Goal: Task Accomplishment & Management: Manage account settings

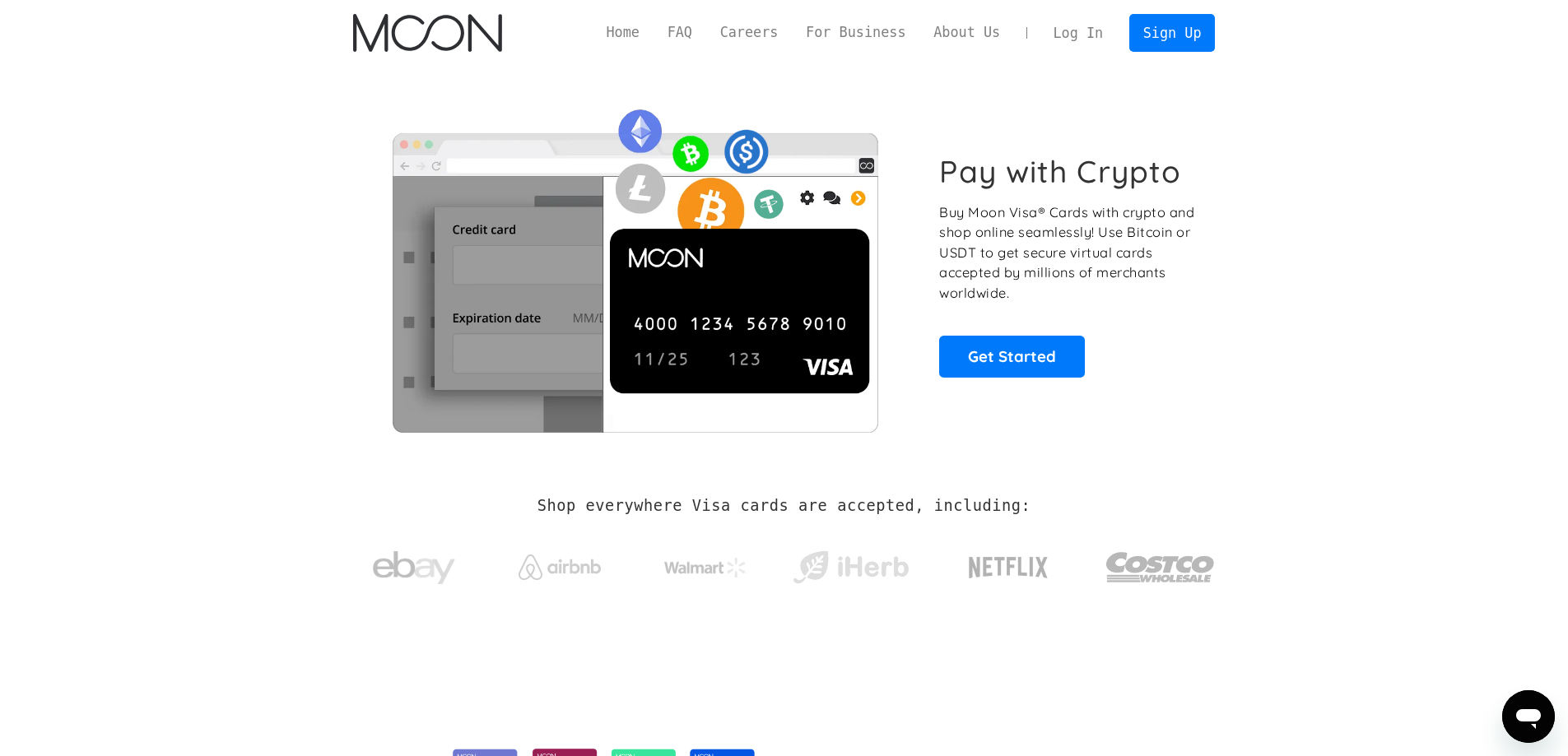
click at [1104, 37] on link "Log In" at bounding box center [1078, 33] width 78 height 36
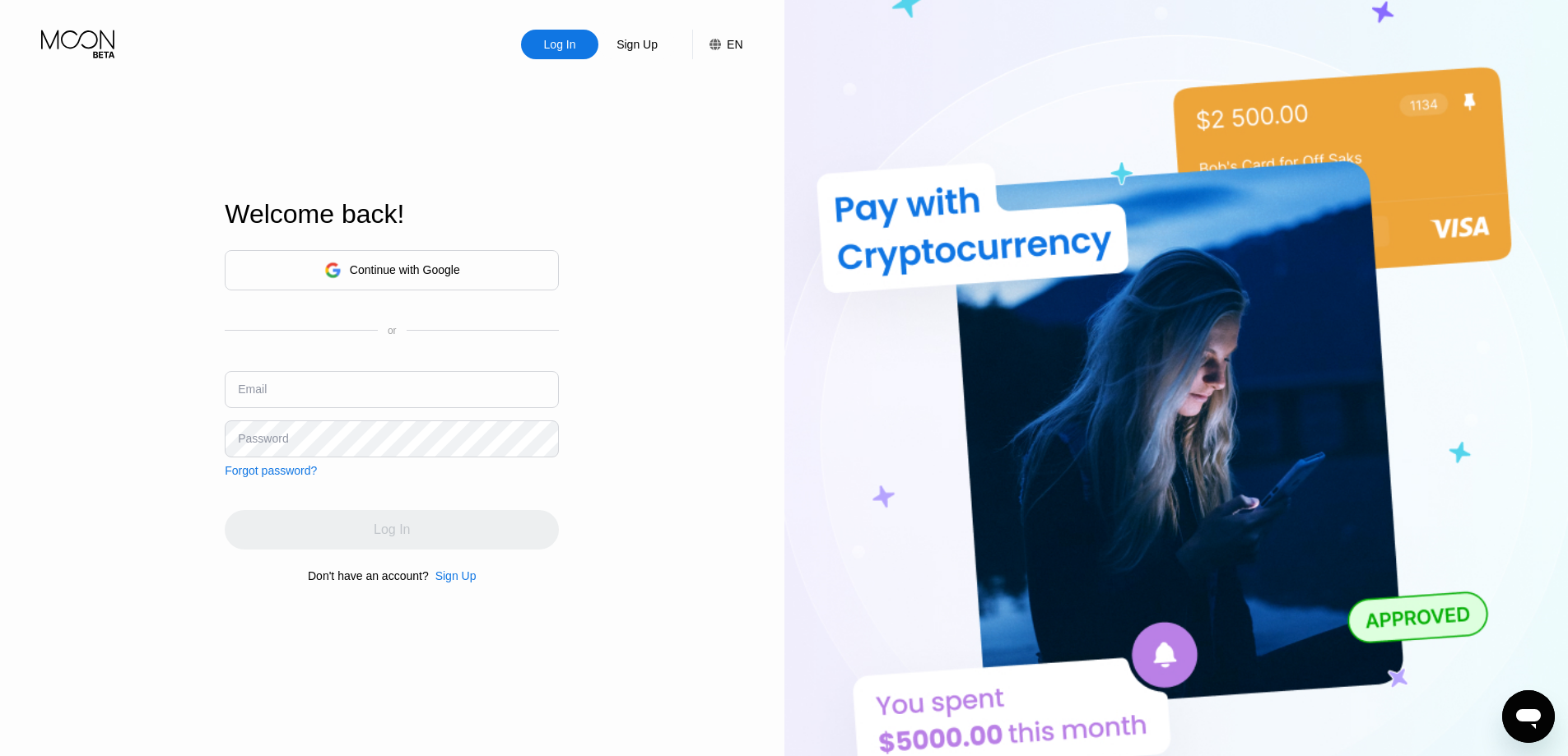
click at [404, 294] on div "Continue with Google or Email Password Forgot password?" at bounding box center [391, 364] width 334 height 227
click at [410, 274] on div "Continue with Google" at bounding box center [405, 269] width 111 height 13
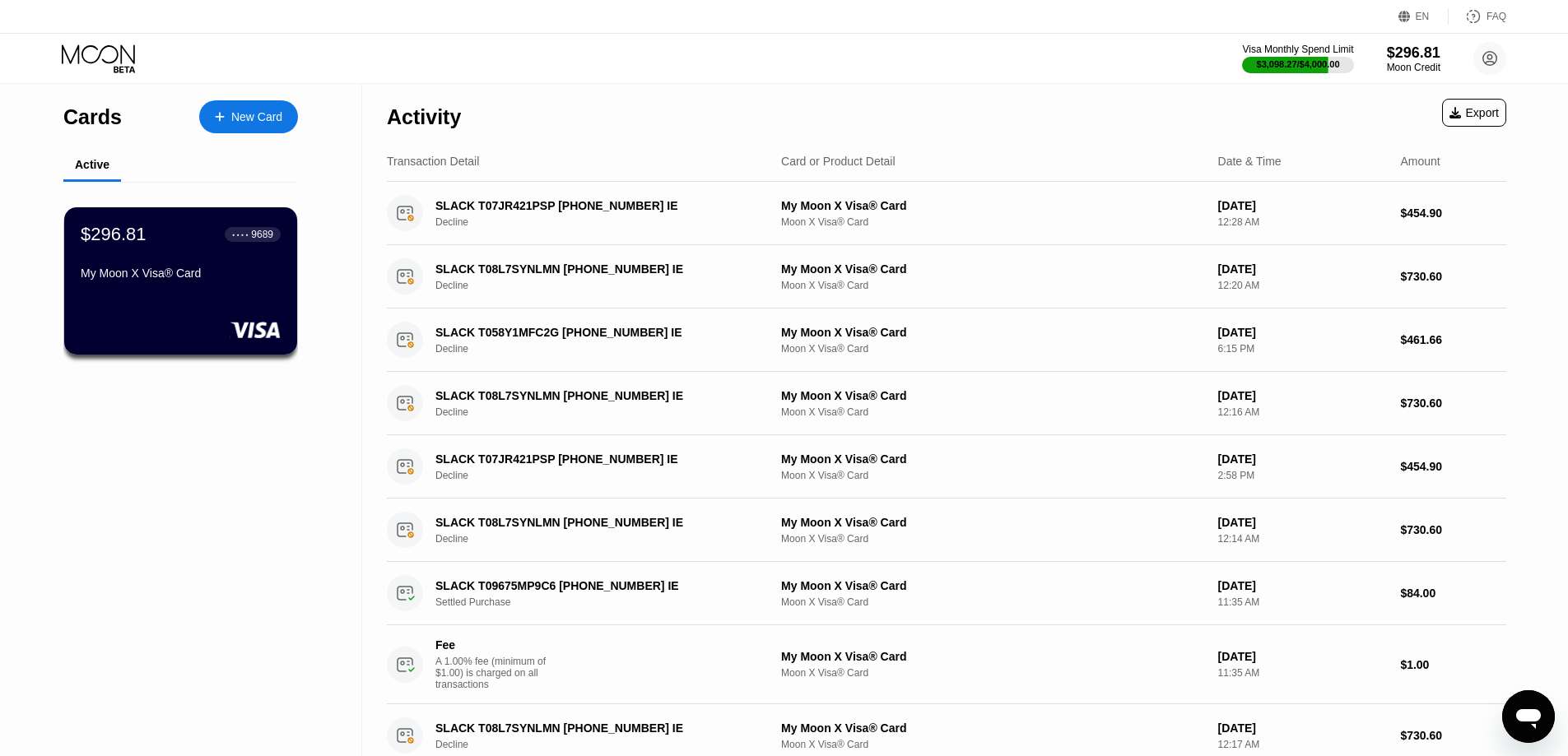
click at [995, 118] on div "Activity Export" at bounding box center [947, 113] width 1119 height 58
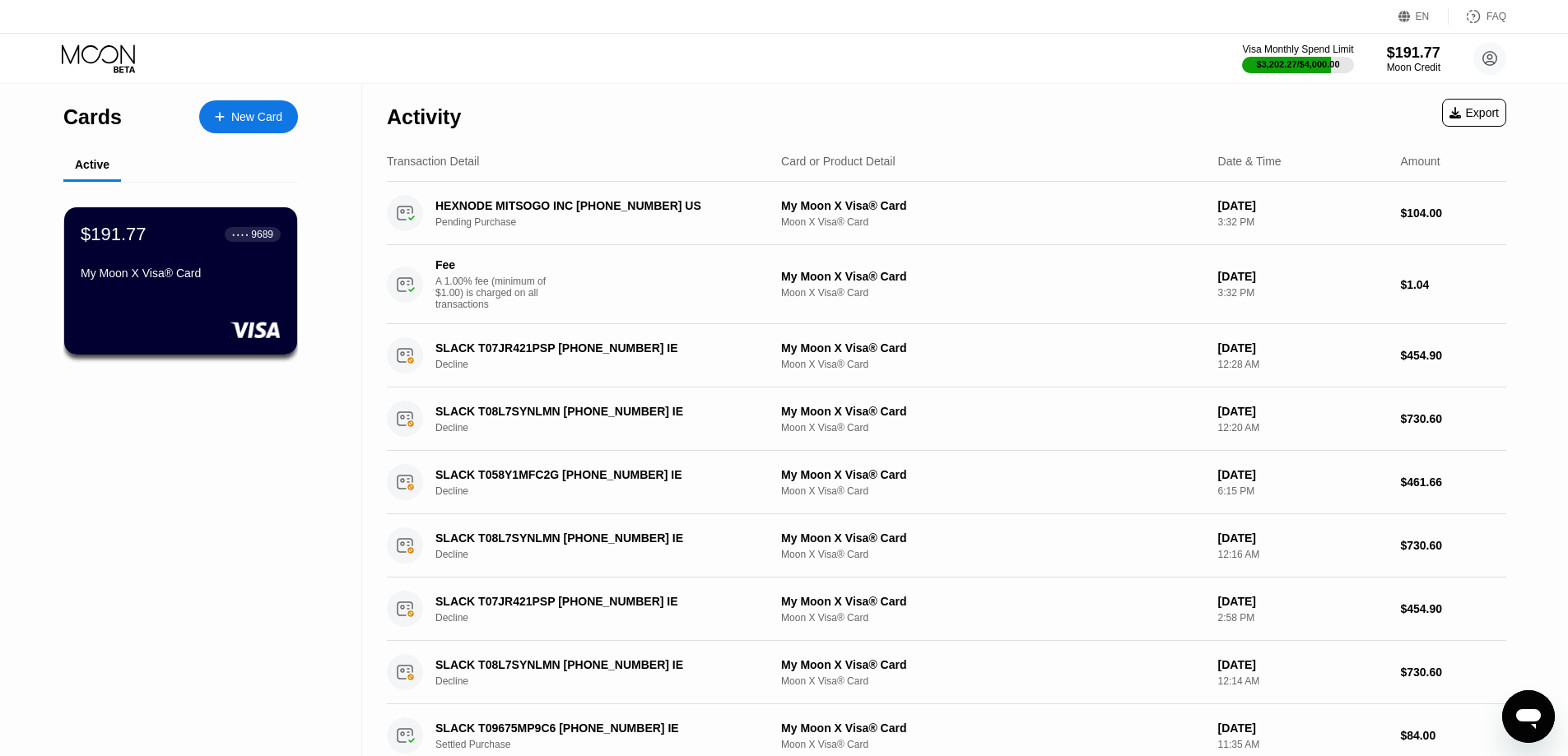
click at [281, 515] on div "Cards New Card Active $191.77 ● ● ● ● 9689 My Moon X Visa® Card" at bounding box center [181, 755] width 362 height 1343
